Goal: Transaction & Acquisition: Purchase product/service

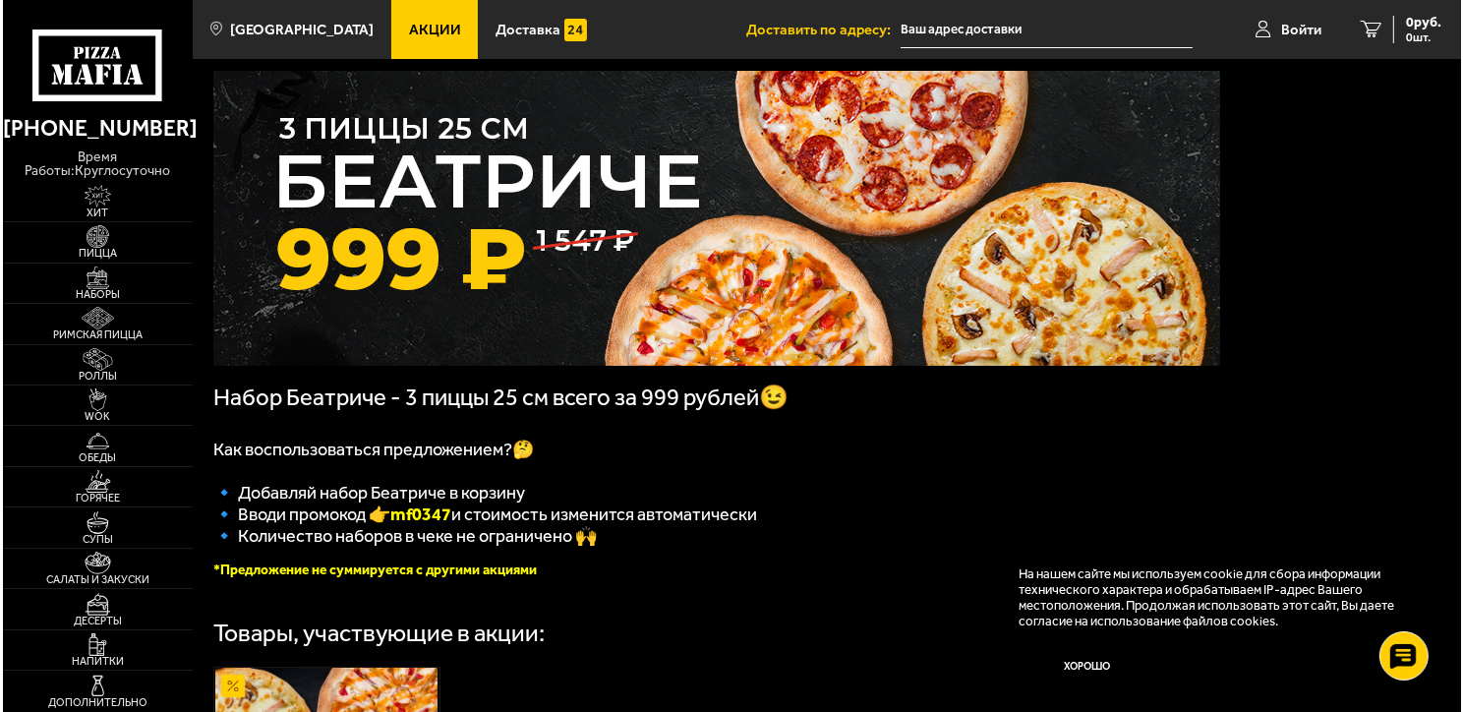
scroll to position [9, 0]
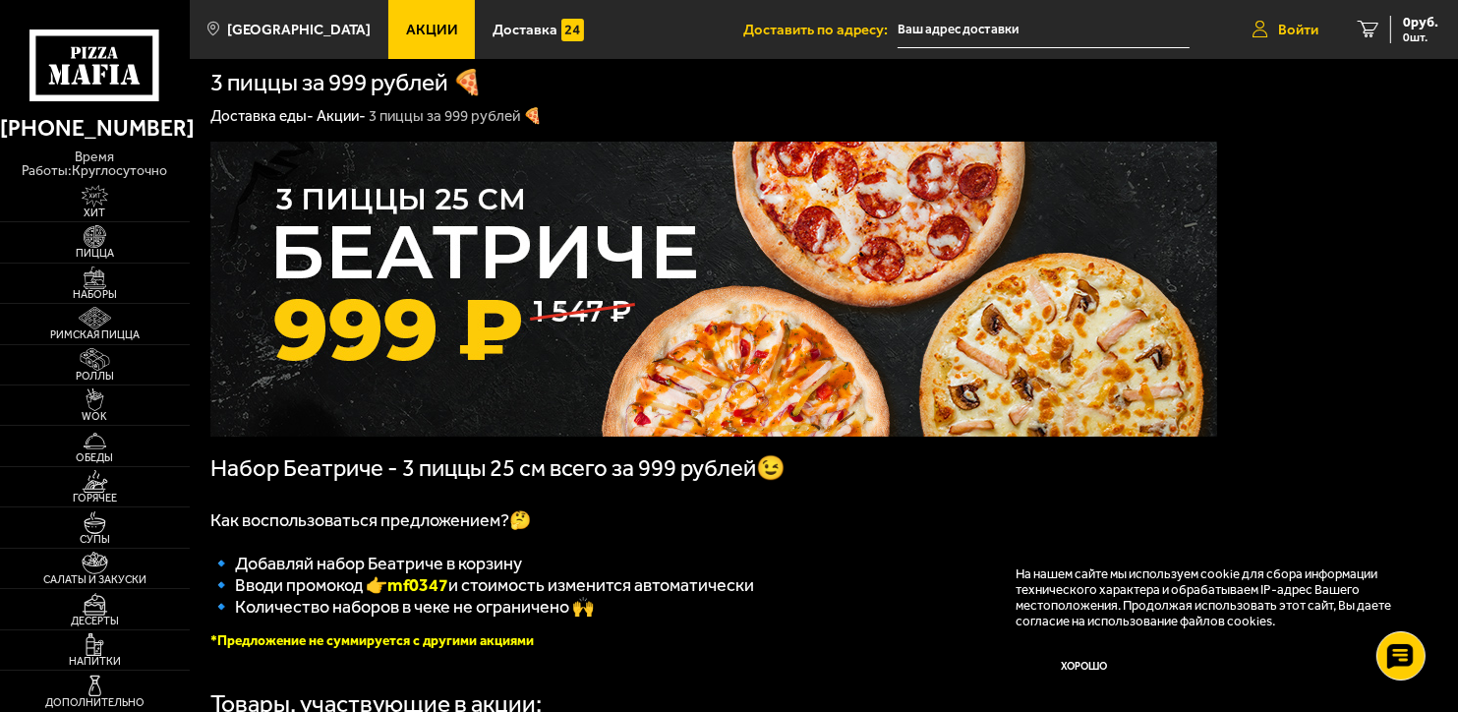
click at [1298, 23] on span "Войти" at bounding box center [1298, 30] width 40 height 15
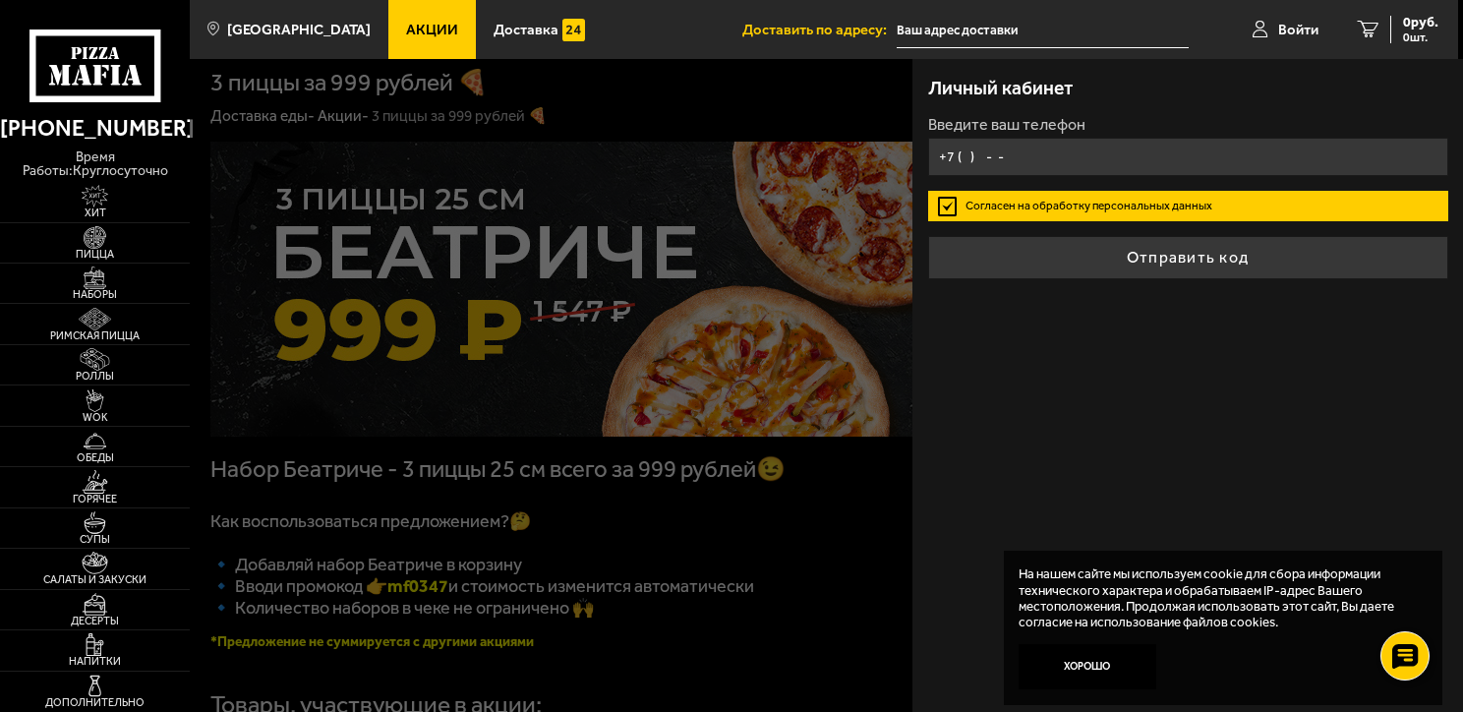
click at [986, 155] on input "+7 ( ) - -" at bounding box center [1188, 157] width 520 height 38
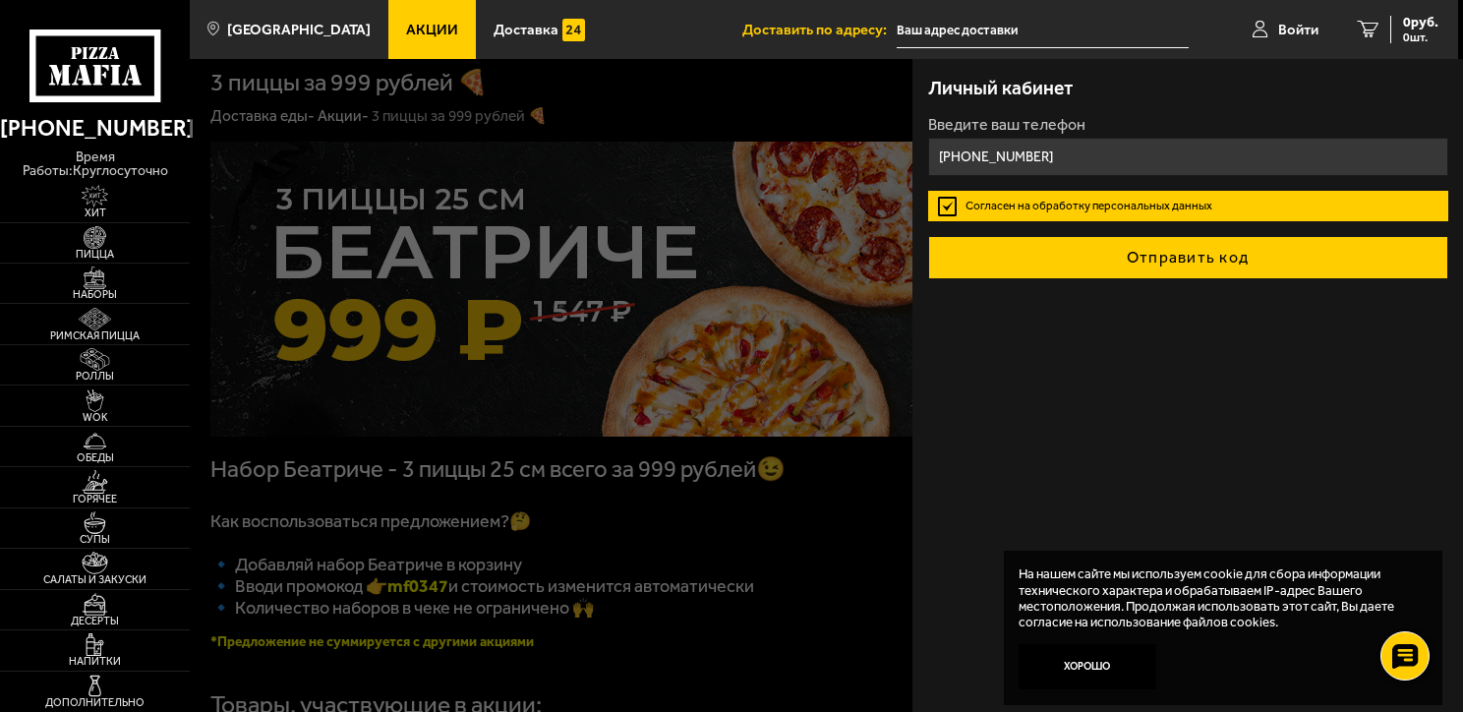
type input "[PHONE_NUMBER]"
click at [1178, 262] on button "Отправить код" at bounding box center [1188, 257] width 520 height 43
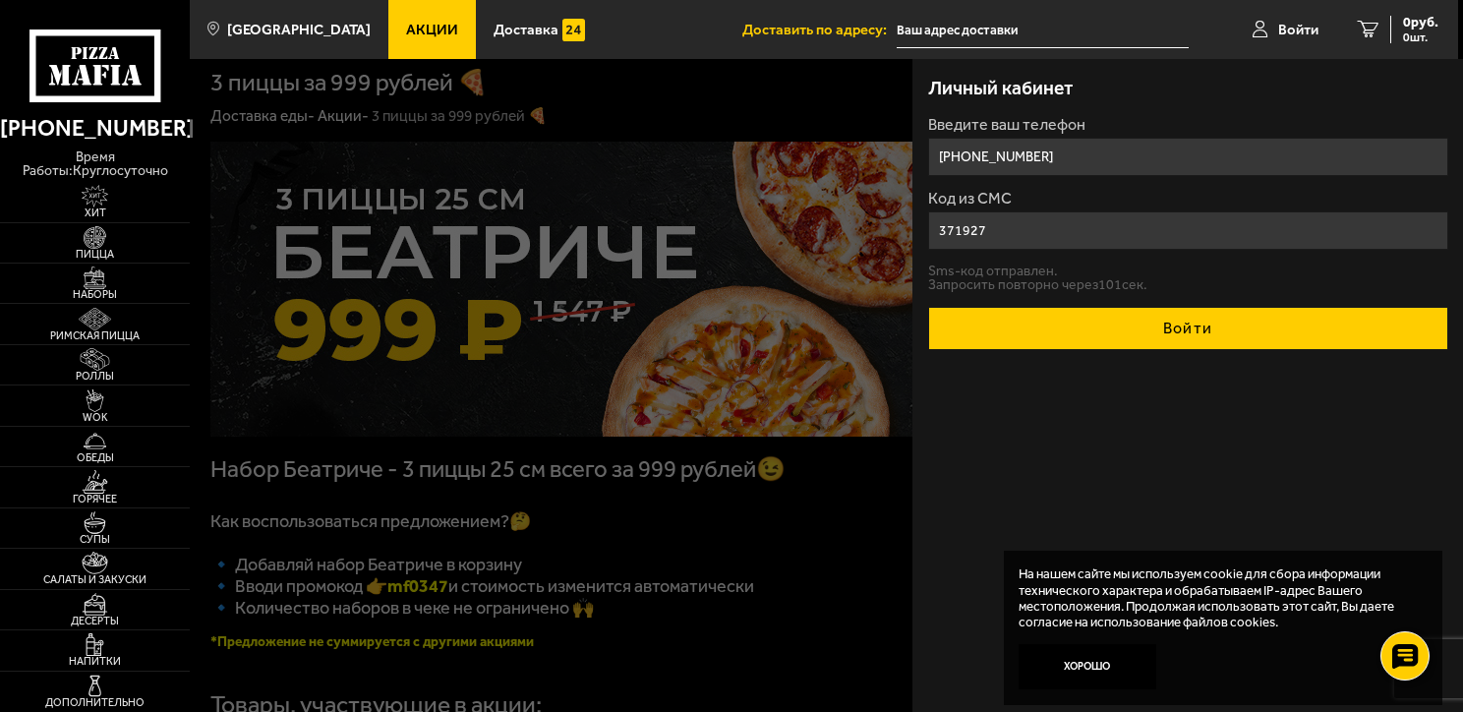
type input "371927"
click at [1190, 341] on button "Войти" at bounding box center [1188, 328] width 520 height 43
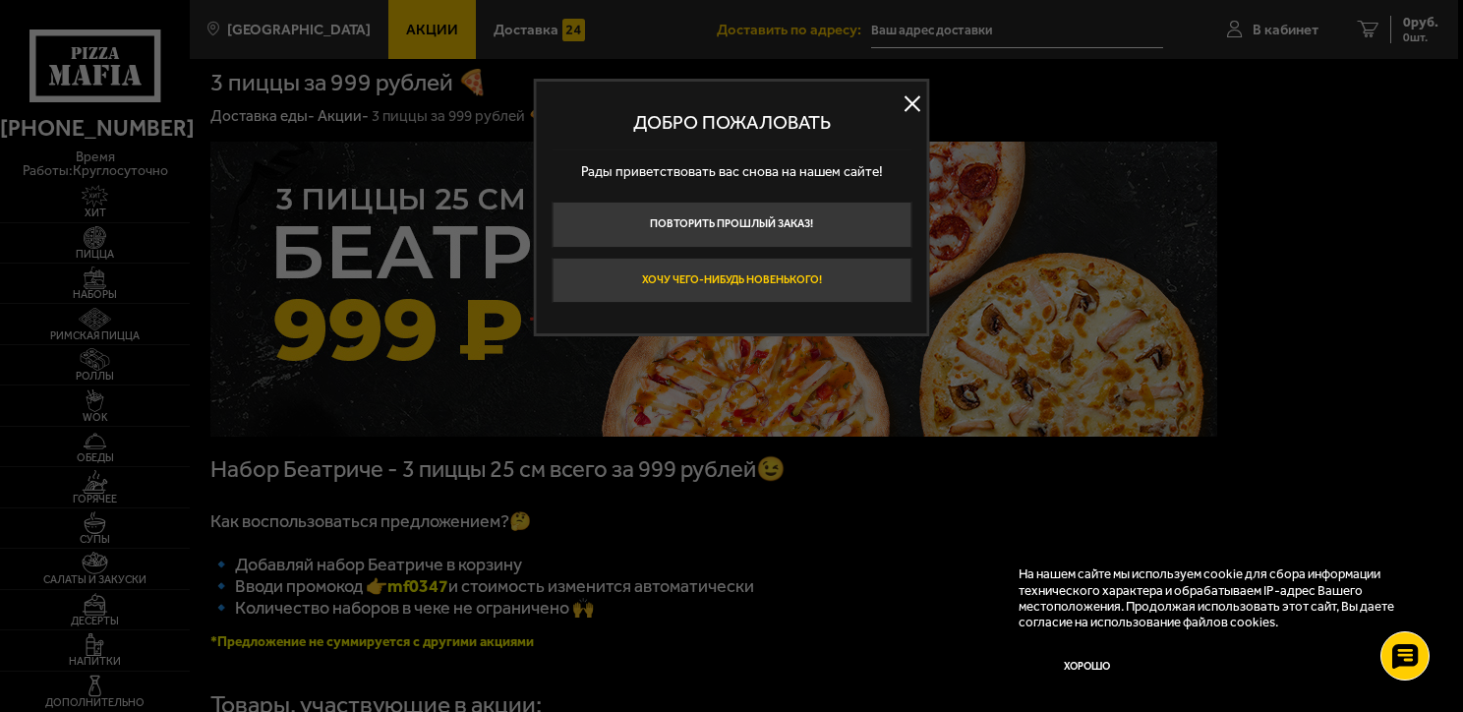
click at [719, 280] on button "Хочу чего-нибудь новенького!" at bounding box center [732, 281] width 360 height 46
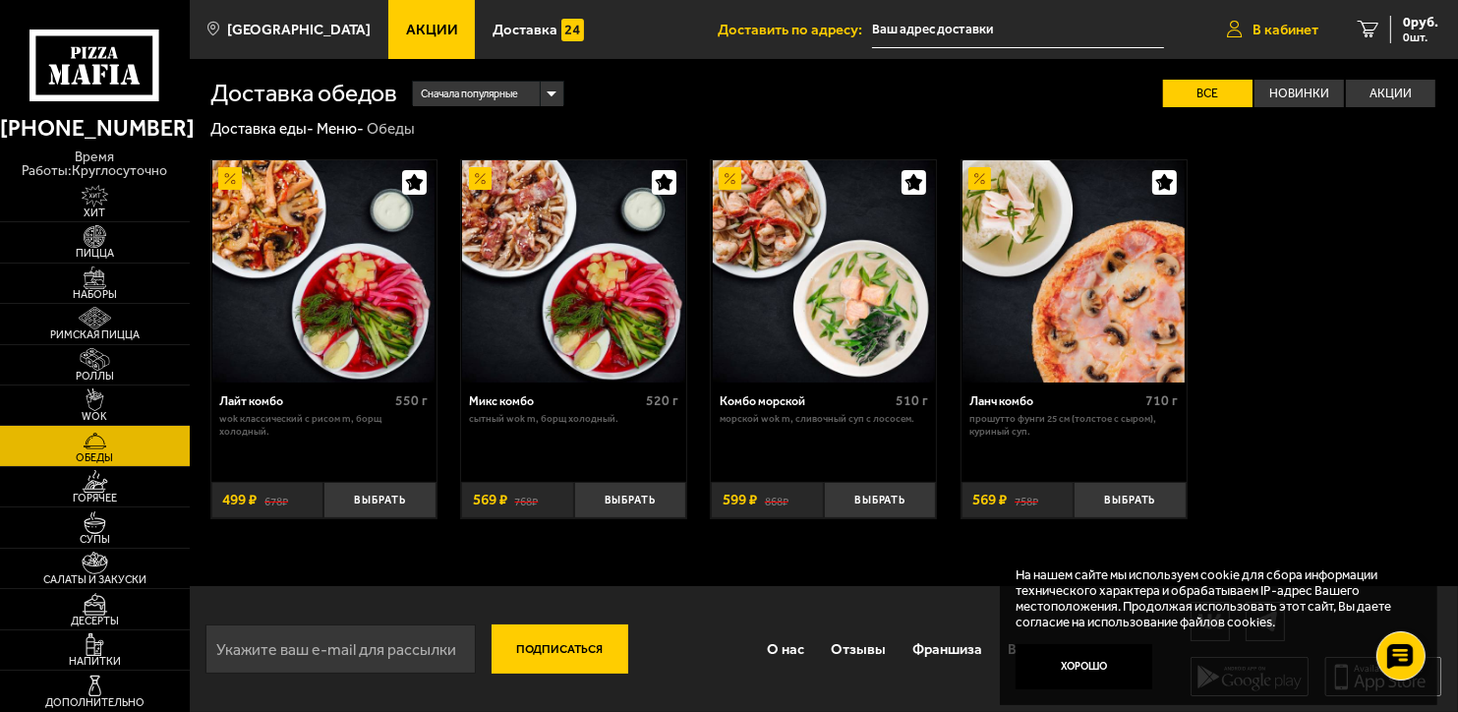
click at [1287, 29] on span "В кабинет" at bounding box center [1286, 30] width 66 height 15
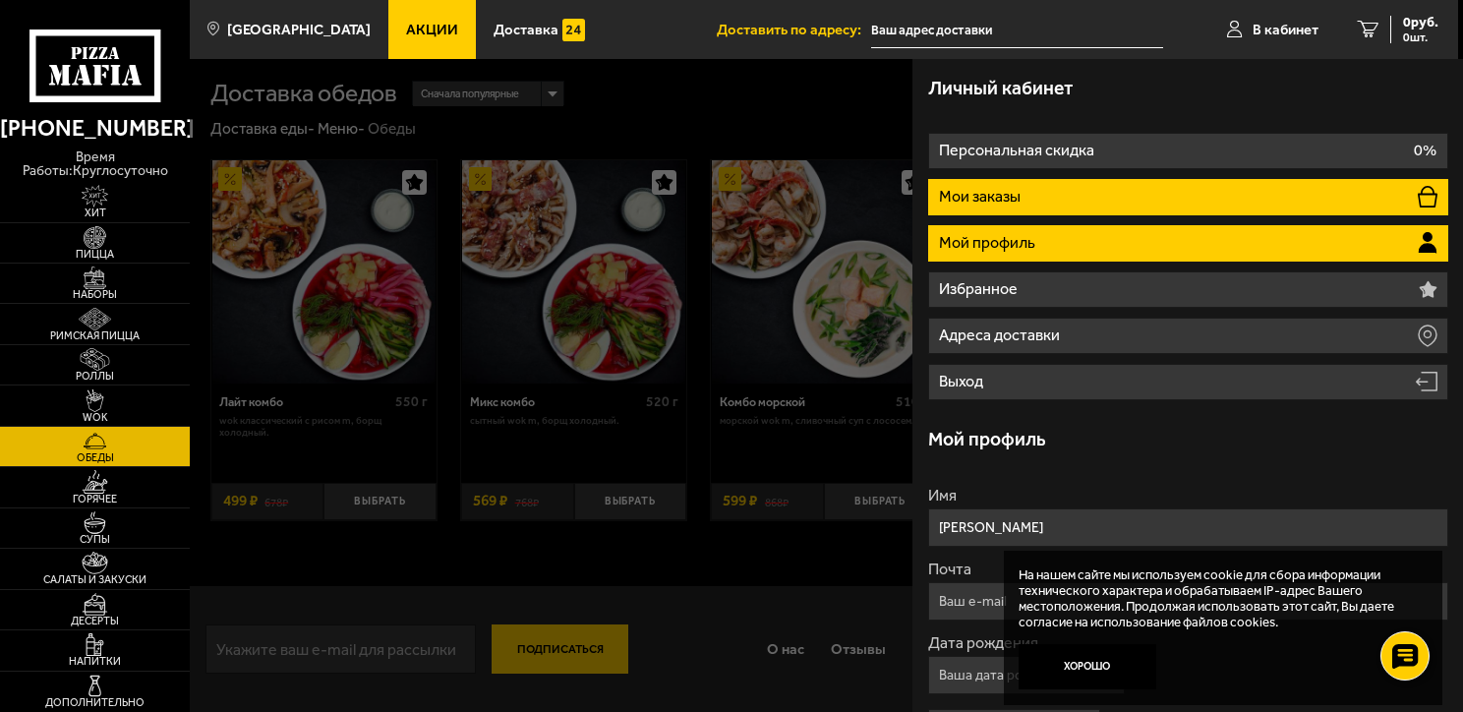
click at [1032, 205] on li "Мои заказы" at bounding box center [1188, 197] width 520 height 36
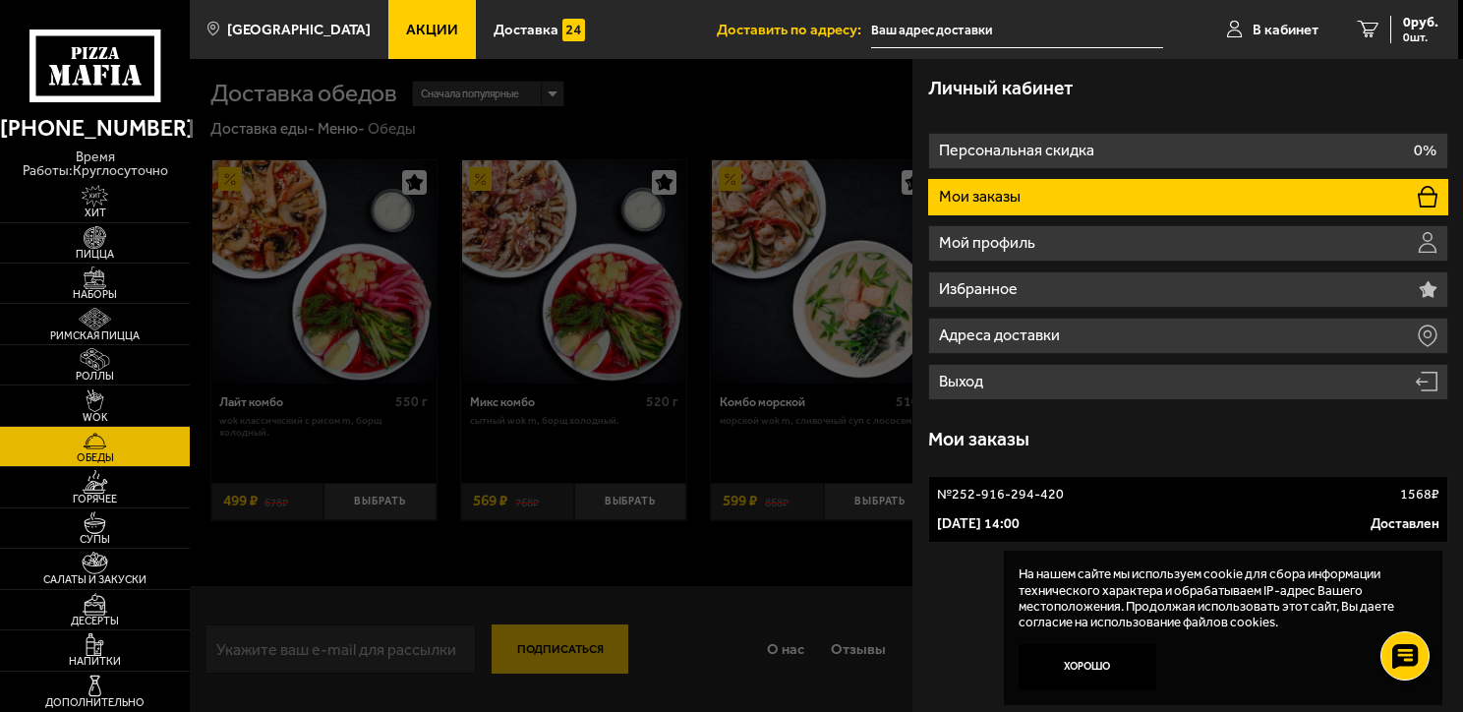
click at [1006, 200] on p "Мои заказы" at bounding box center [982, 197] width 86 height 16
click at [1006, 201] on p "Мои заказы" at bounding box center [982, 197] width 86 height 16
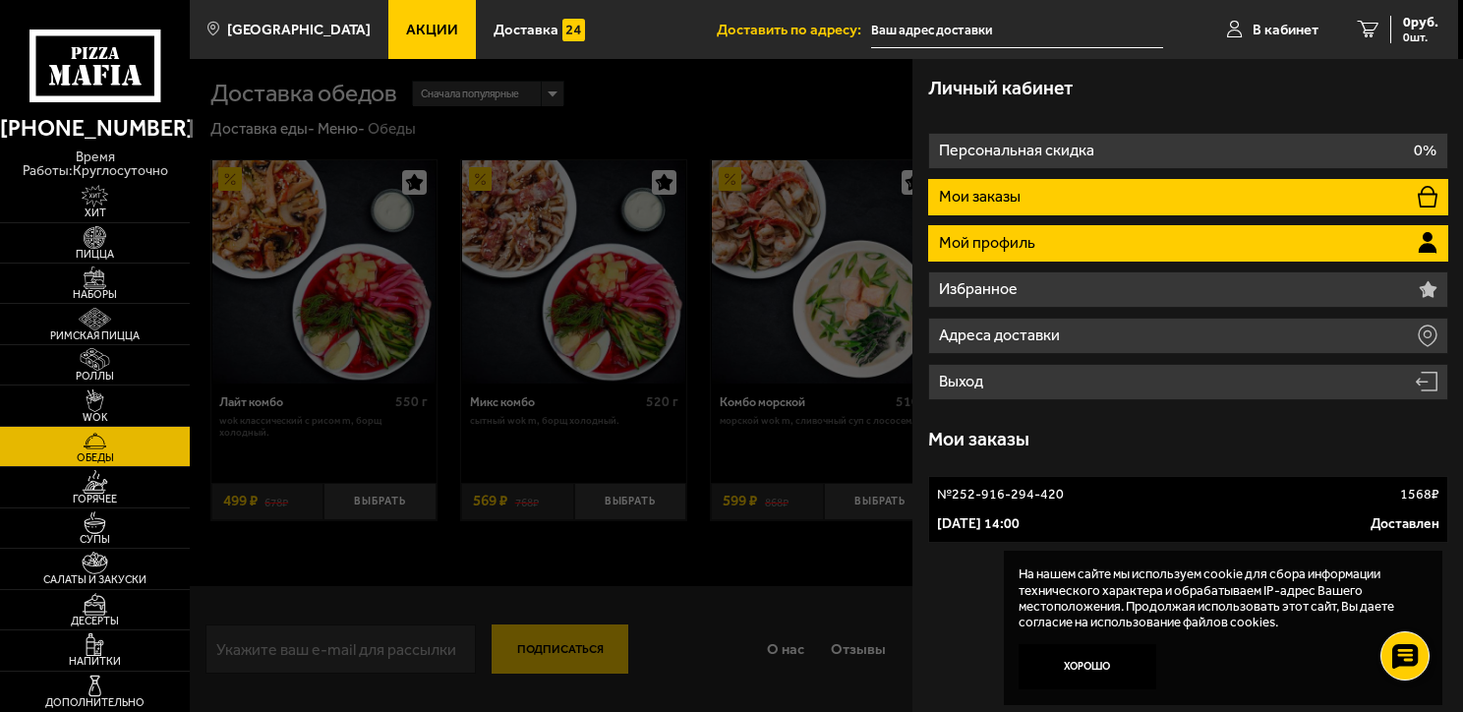
click at [992, 236] on p "Мой профиль" at bounding box center [989, 243] width 100 height 16
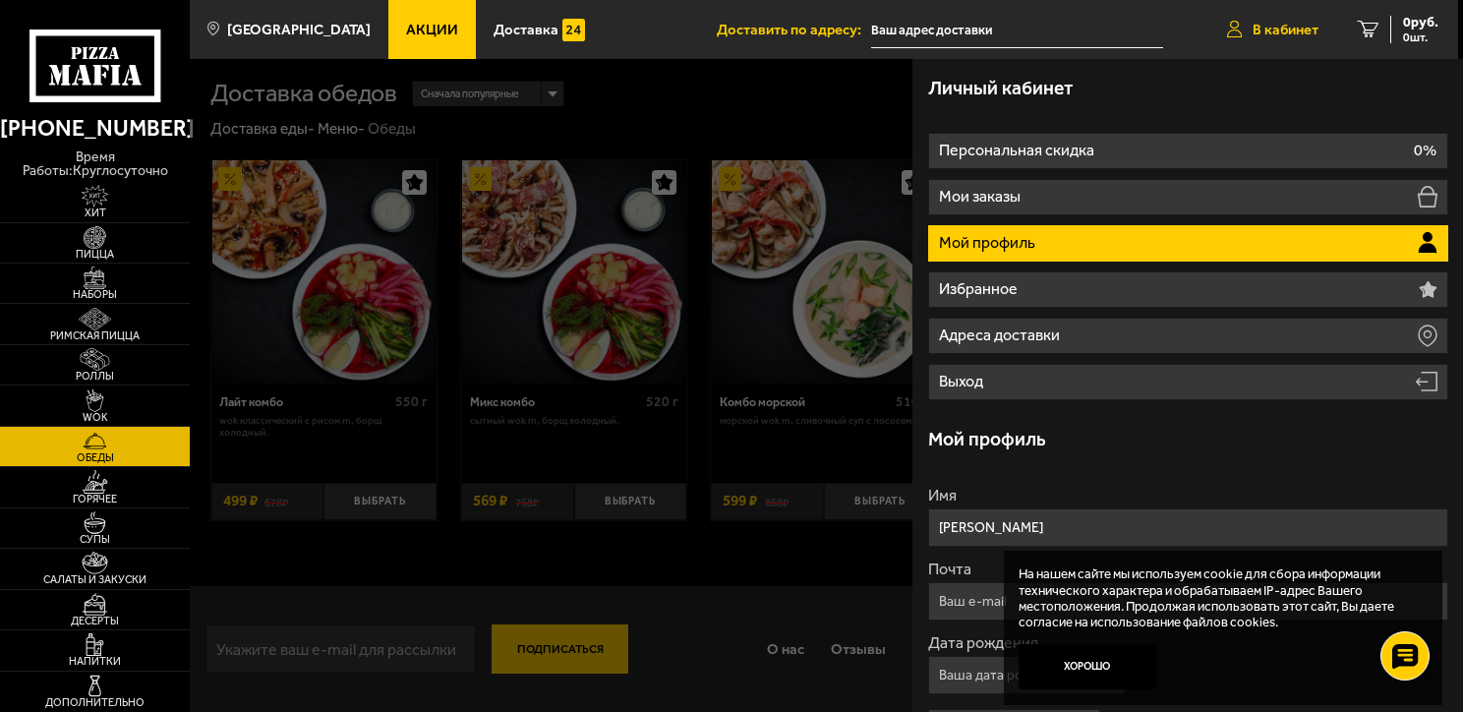
click at [1302, 24] on span "В кабинет" at bounding box center [1286, 30] width 66 height 15
click at [73, 59] on icon at bounding box center [95, 65] width 132 height 73
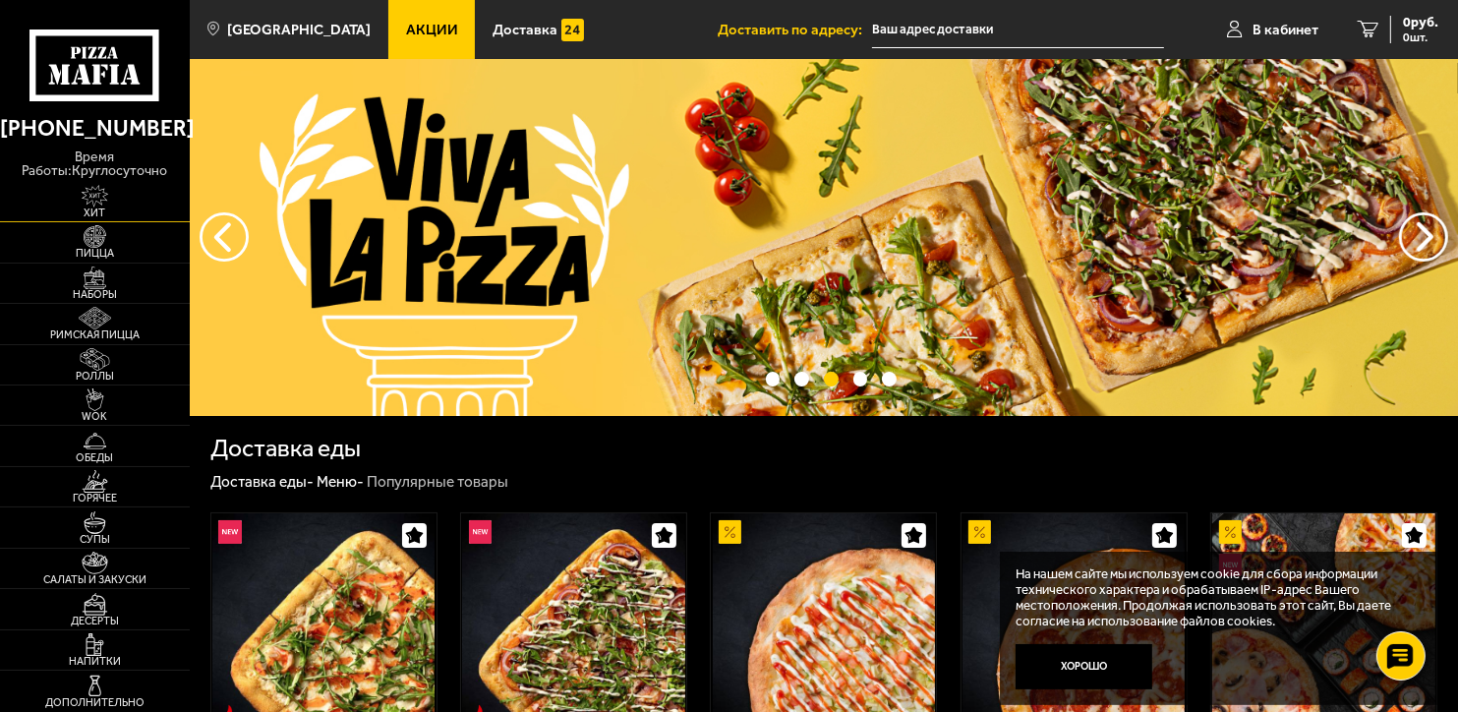
click at [98, 207] on span "Хит" at bounding box center [95, 212] width 190 height 11
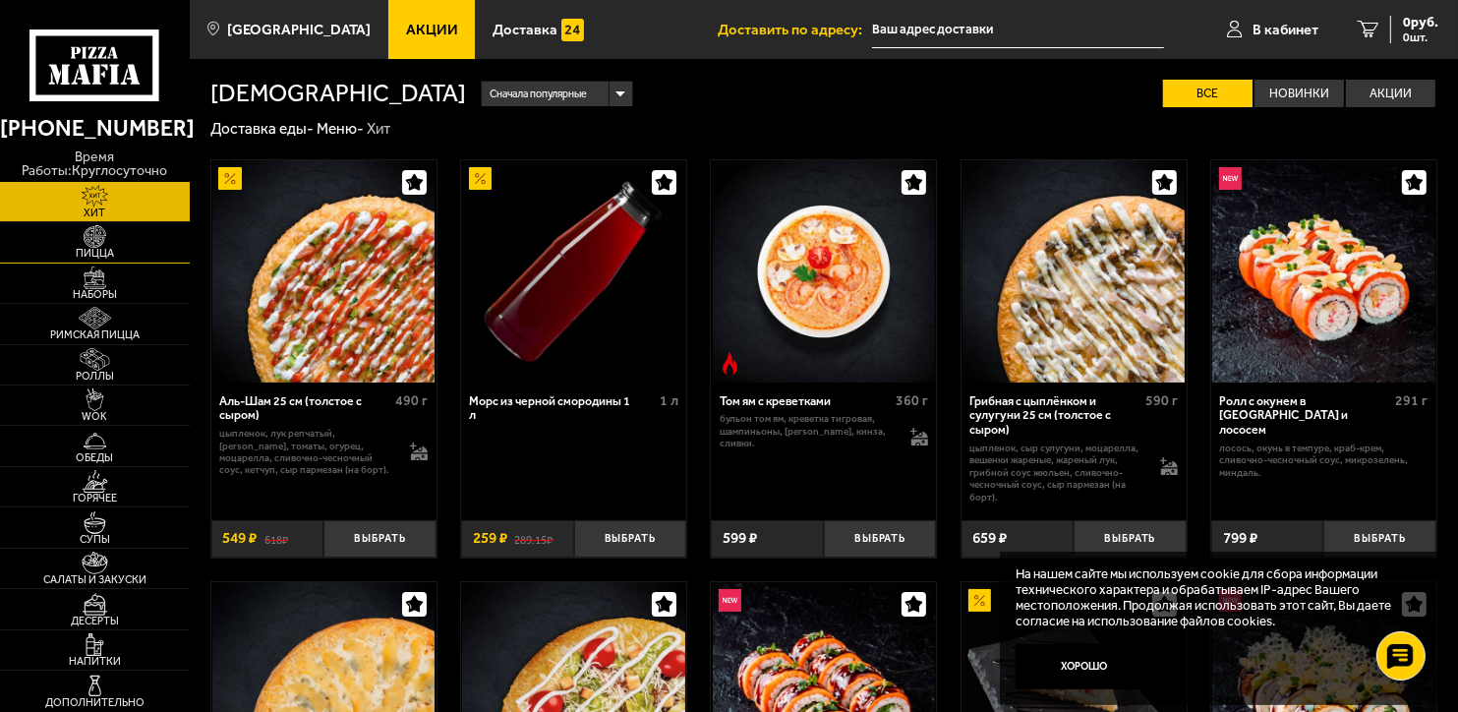
click at [94, 236] on img at bounding box center [95, 236] width 58 height 23
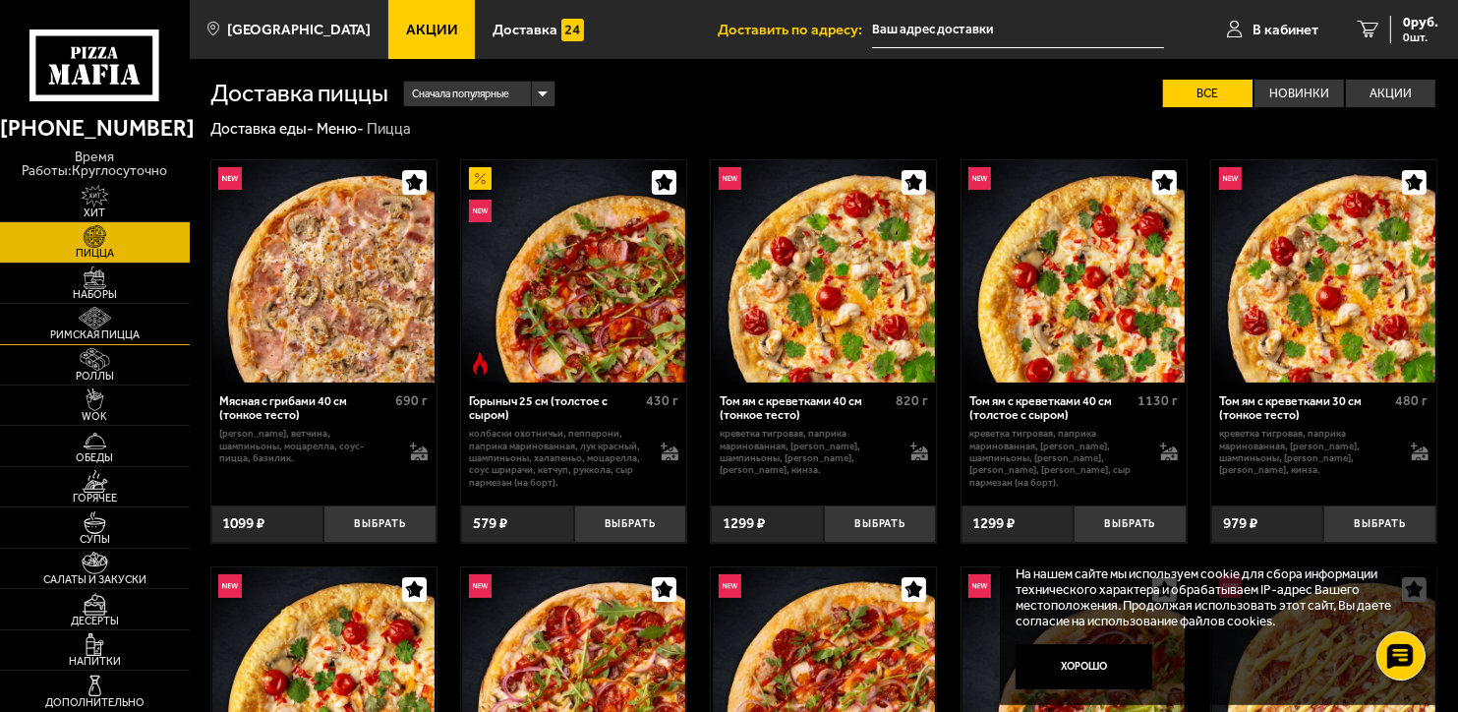
click at [97, 321] on img at bounding box center [95, 318] width 58 height 23
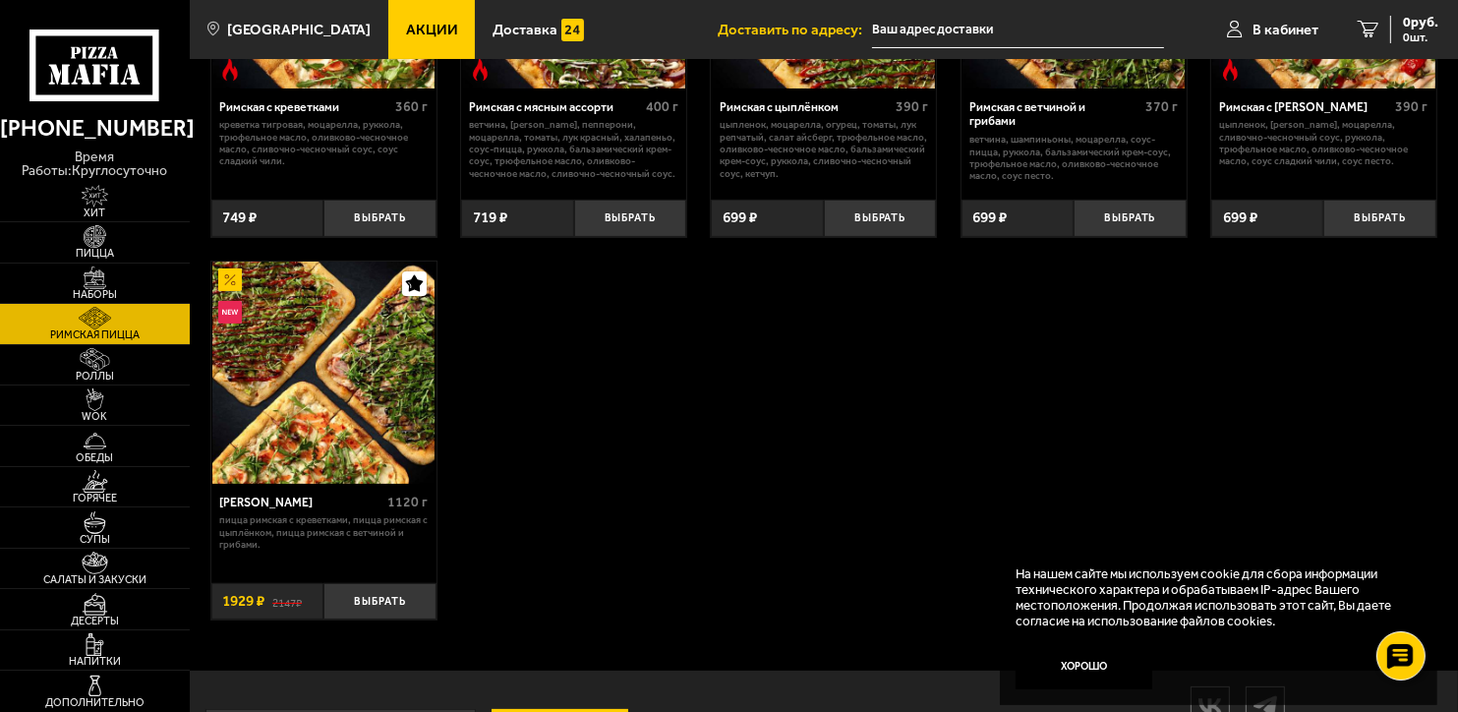
scroll to position [295, 0]
click at [93, 358] on img at bounding box center [95, 359] width 58 height 23
